Goal: Check status: Check status

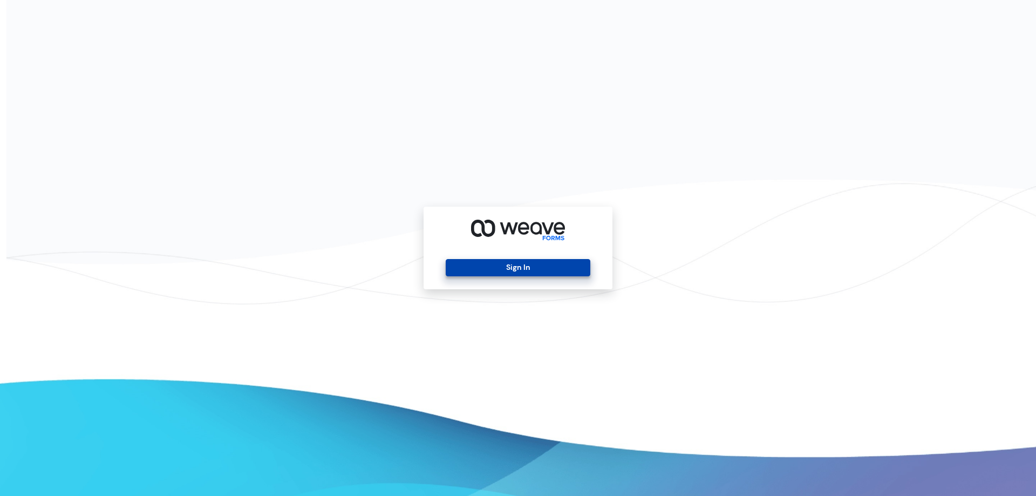
click at [505, 260] on button "Sign In" at bounding box center [518, 267] width 144 height 17
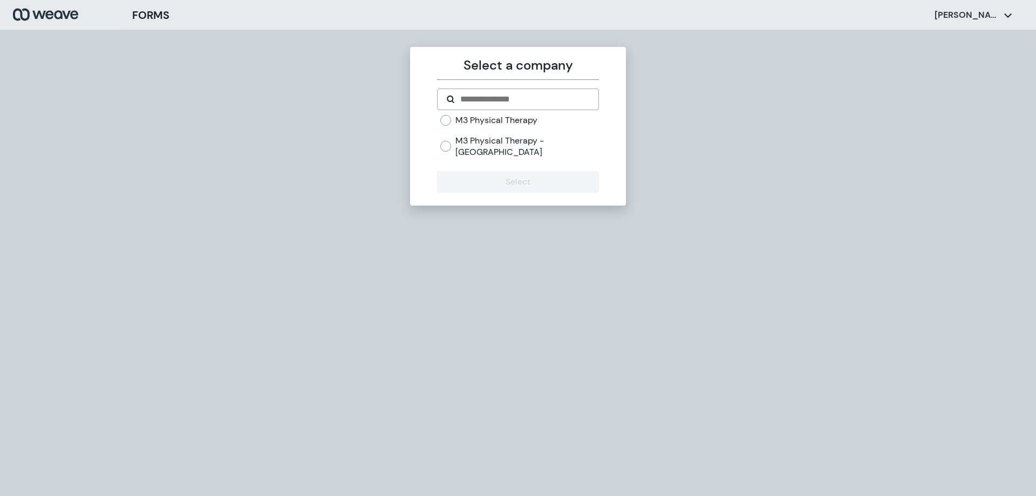
click at [472, 122] on label "M3 Physical Therapy" at bounding box center [497, 120] width 82 height 12
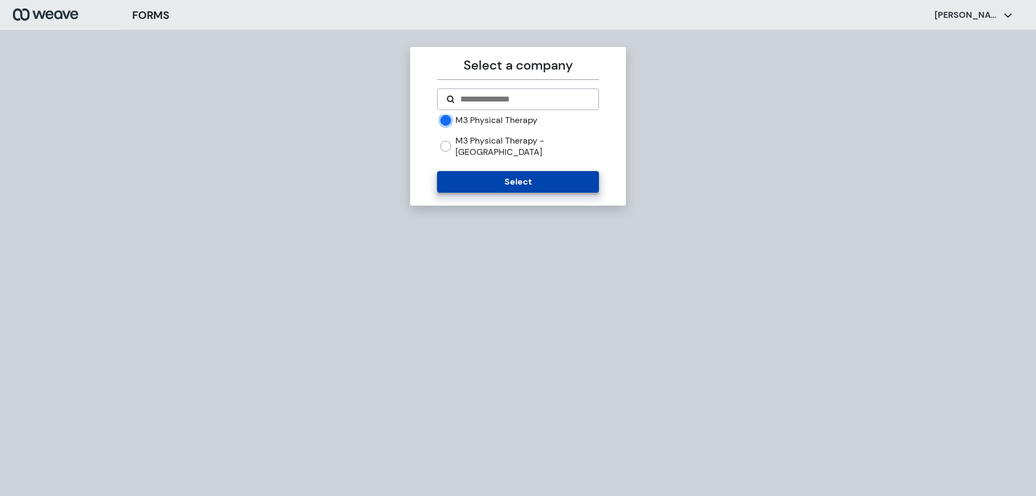
click at [472, 171] on button "Select" at bounding box center [517, 182] width 161 height 22
